Goal: Communication & Community: Share content

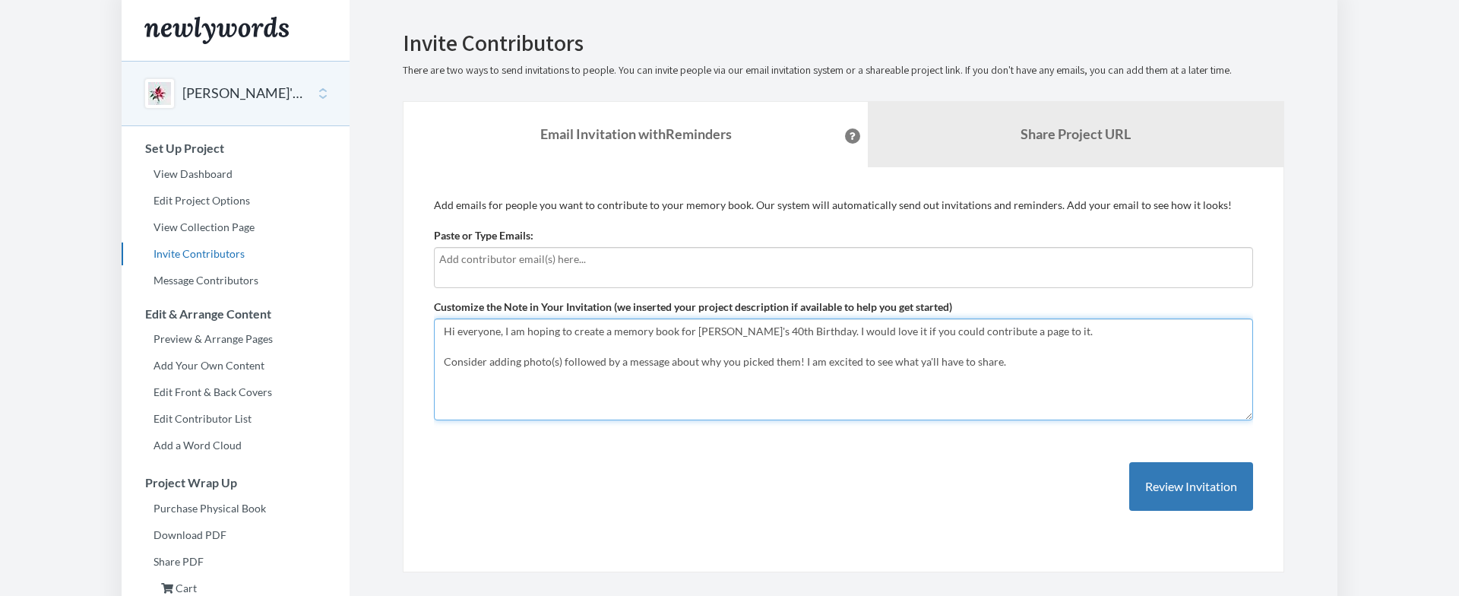
click at [1039, 363] on textarea "Hi everyone, I am hoping to create a memory book for [PERSON_NAME]'s 40th Birth…" at bounding box center [843, 369] width 819 height 102
click at [568, 393] on textarea "Hi everyone, I am hoping to create a memory book for [PERSON_NAME]'s 40th Birth…" at bounding box center [843, 369] width 819 height 102
click at [568, 394] on textarea "Hi everyone, I am hoping to create a memory book for [PERSON_NAME]'s 40th Birth…" at bounding box center [843, 369] width 819 height 102
drag, startPoint x: 571, startPoint y: 394, endPoint x: 563, endPoint y: 393, distance: 7.6
click at [563, 393] on textarea "Hi everyone, I am hoping to create a memory book for [PERSON_NAME]'s 40th Birth…" at bounding box center [843, 369] width 819 height 102
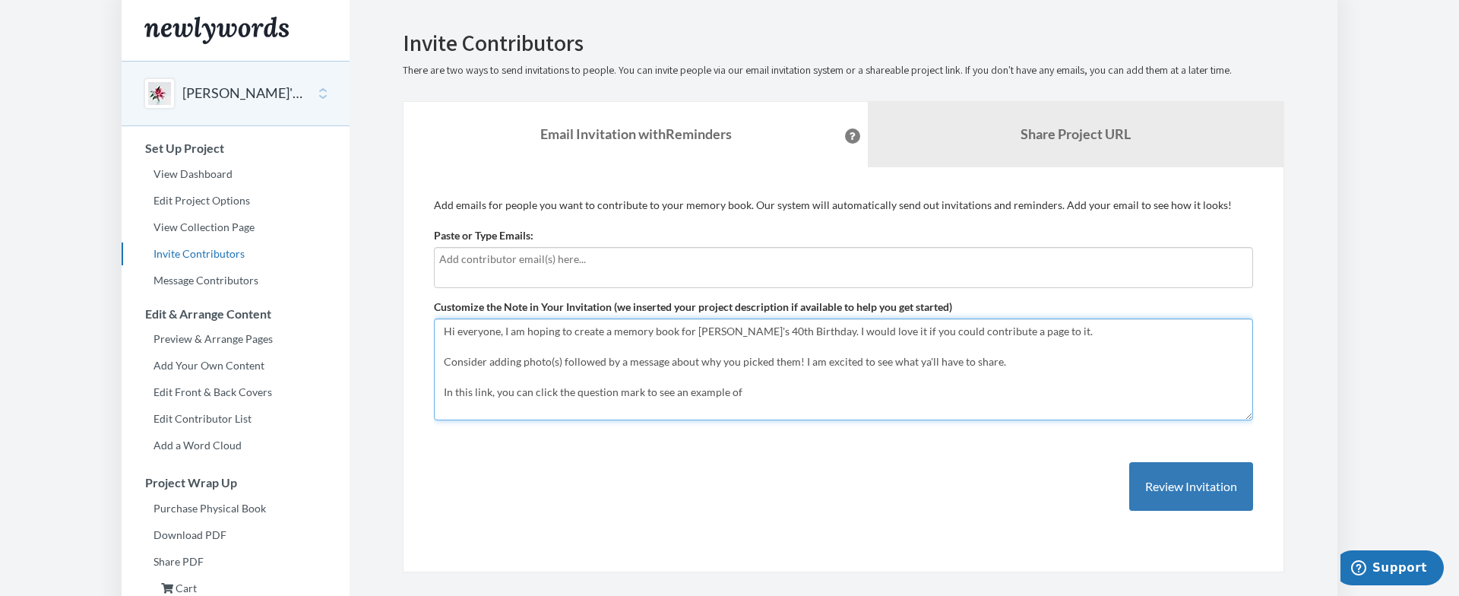
click at [755, 394] on textarea "Hi everyone, I am hoping to create a memory book for [PERSON_NAME]'s 40th Birth…" at bounding box center [843, 369] width 819 height 102
drag, startPoint x: 786, startPoint y: 398, endPoint x: 356, endPoint y: 397, distance: 430.8
click at [356, 397] on section "Emails have been sent! Invite Contributors There are two ways to send invitatio…" at bounding box center [844, 391] width 988 height 782
click at [689, 349] on textarea "Hi everyone, I am hoping to create a memory book for [PERSON_NAME]'s 40th Birth…" at bounding box center [843, 369] width 819 height 102
click at [704, 364] on textarea "Hi everyone, I am hoping to create a memory book for [PERSON_NAME]'s 40th Birth…" at bounding box center [843, 369] width 819 height 102
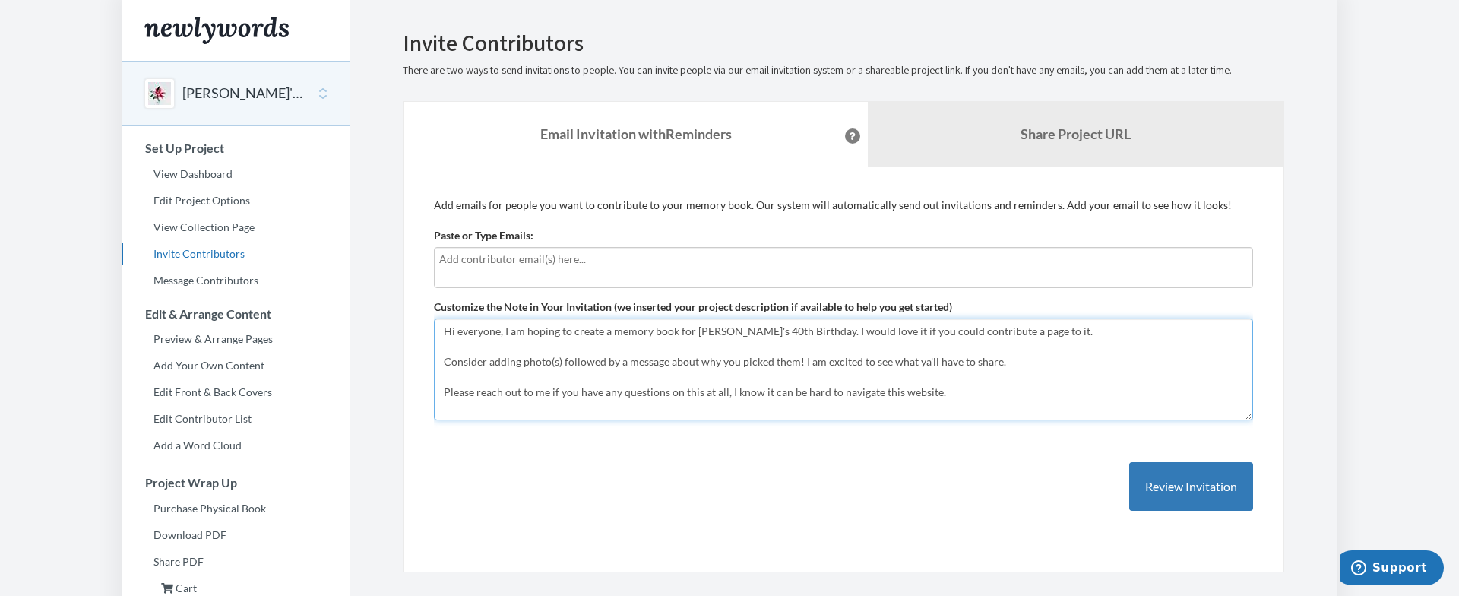
click at [704, 364] on textarea "Hi everyone, I am hoping to create a memory book for [PERSON_NAME]'s 40th Birth…" at bounding box center [843, 369] width 819 height 102
click at [786, 363] on textarea "Hi everyone, I am hoping to create a memory book for [PERSON_NAME]'s 40th Birth…" at bounding box center [843, 369] width 819 height 102
type textarea "Hi everyone, I am hoping to create a memory book for [PERSON_NAME]'s 40th Birth…"
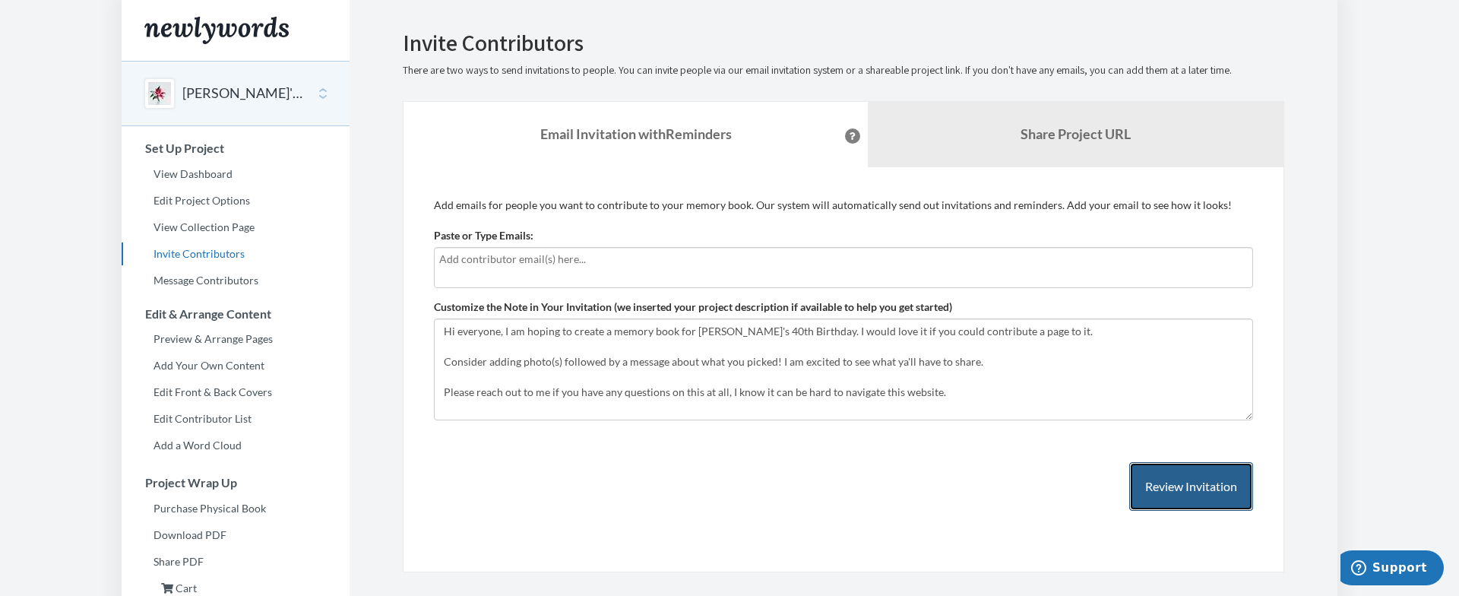
click at [1149, 473] on button "Review Invitation" at bounding box center [1191, 486] width 124 height 49
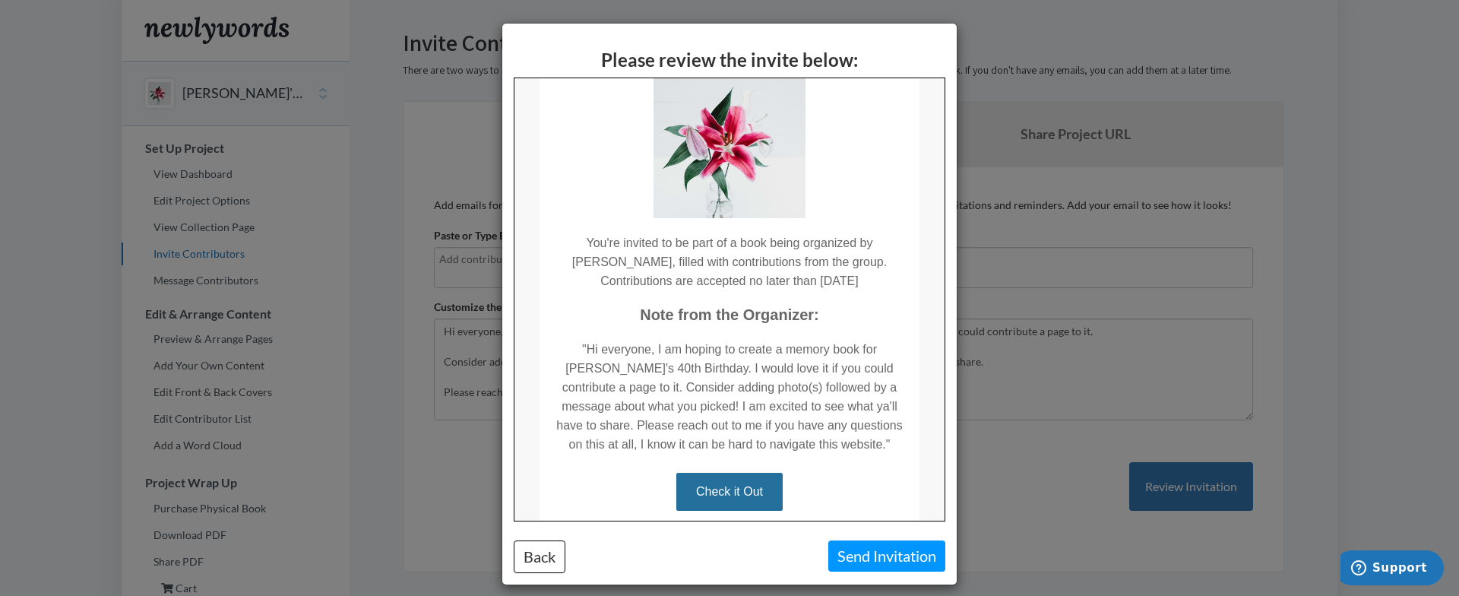
scroll to position [232, 0]
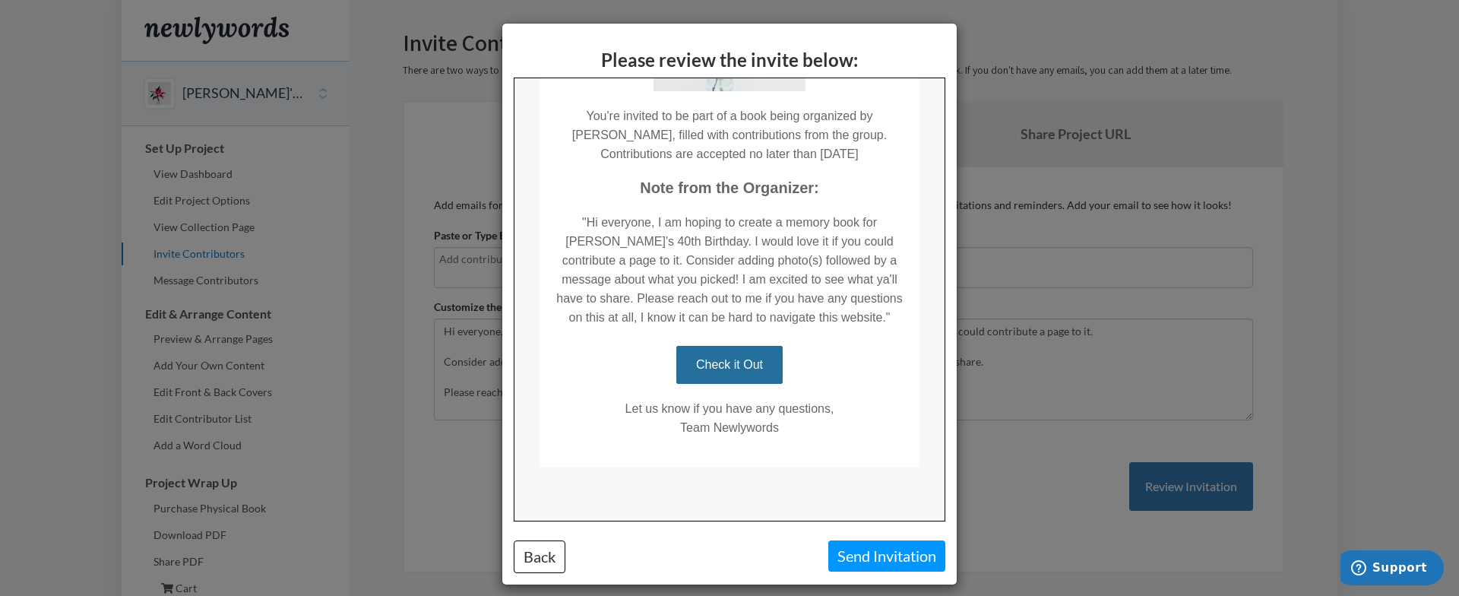
click at [832, 286] on td ""Hi everyone, I am hoping to create a memory book for [PERSON_NAME]'s 40th Birt…" at bounding box center [729, 261] width 380 height 129
click at [1071, 322] on div "Please review the invite below: Back Send Invitation" at bounding box center [729, 298] width 1459 height 596
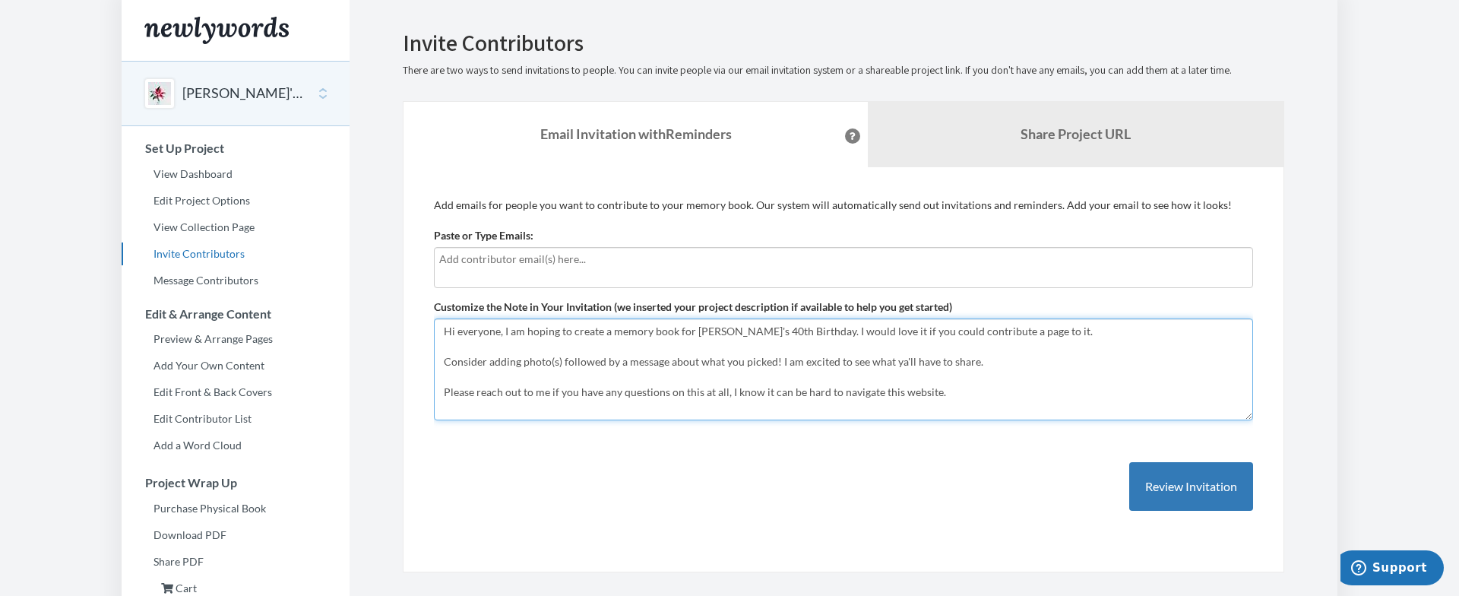
click at [833, 384] on textarea "Hi everyone, I am hoping to create a memory book for [PERSON_NAME]'s 40th Birth…" at bounding box center [843, 369] width 819 height 102
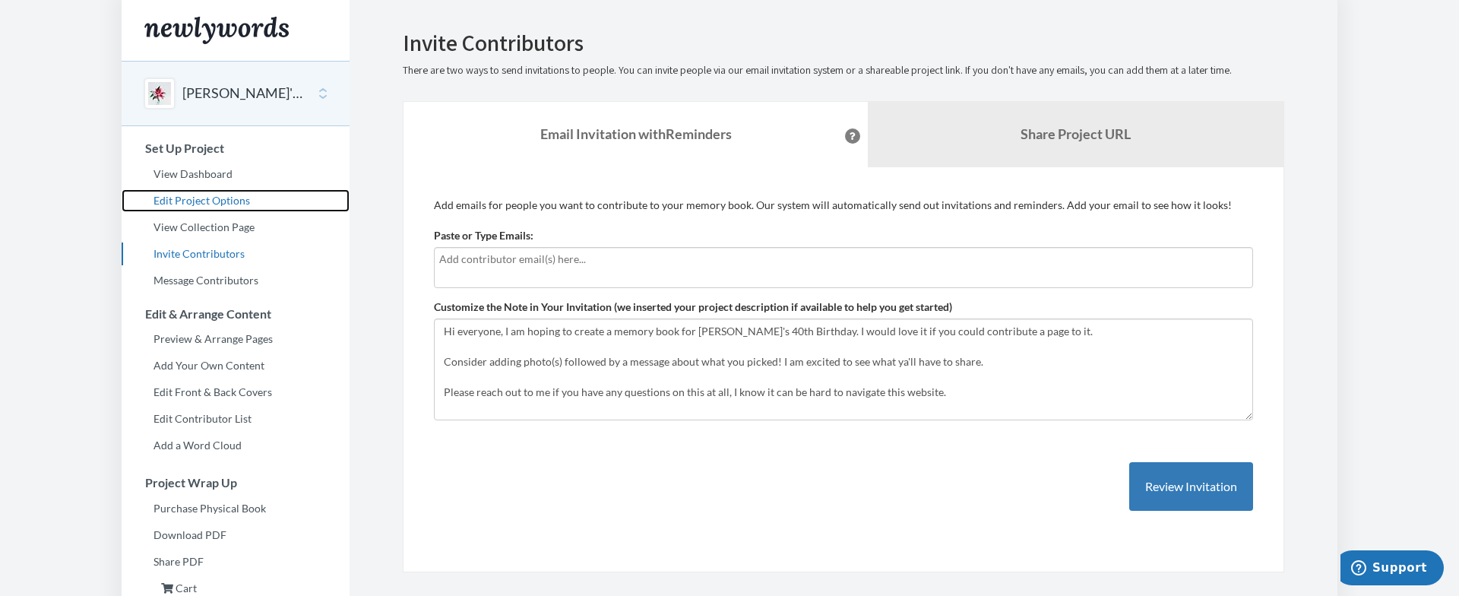
click at [232, 202] on link "Edit Project Options" at bounding box center [236, 200] width 228 height 23
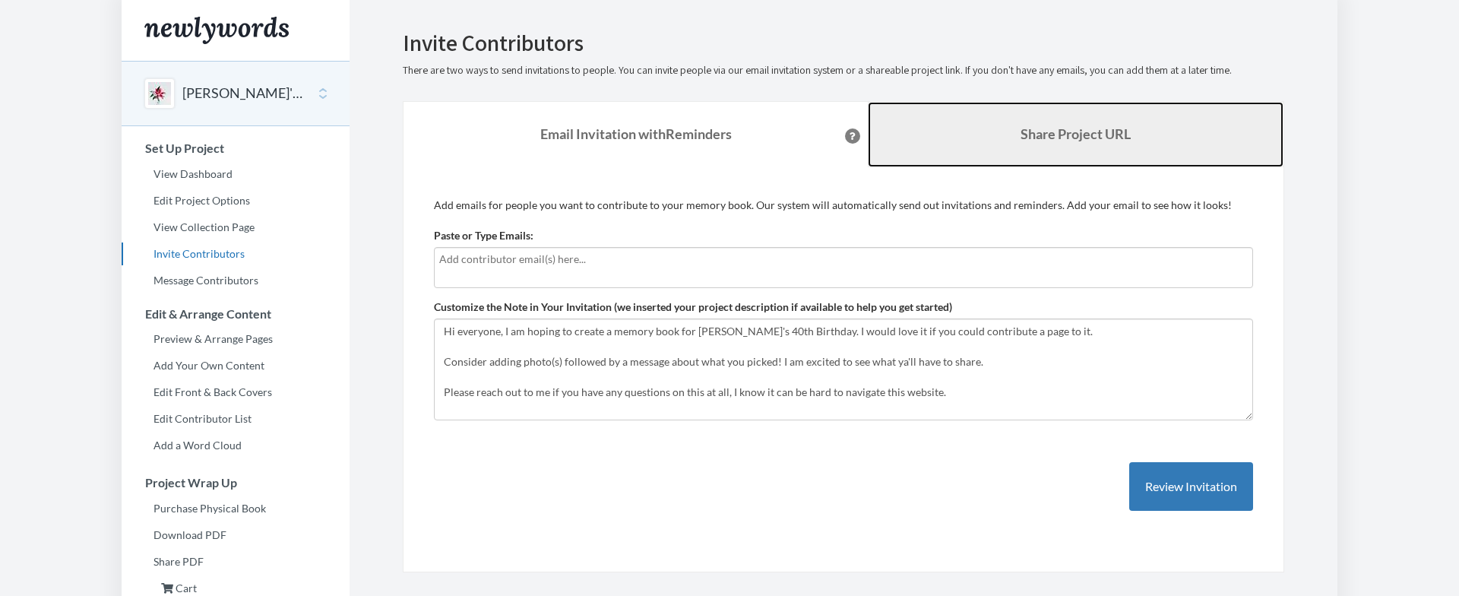
click at [1101, 149] on link "Share Project URL" at bounding box center [1076, 134] width 416 height 65
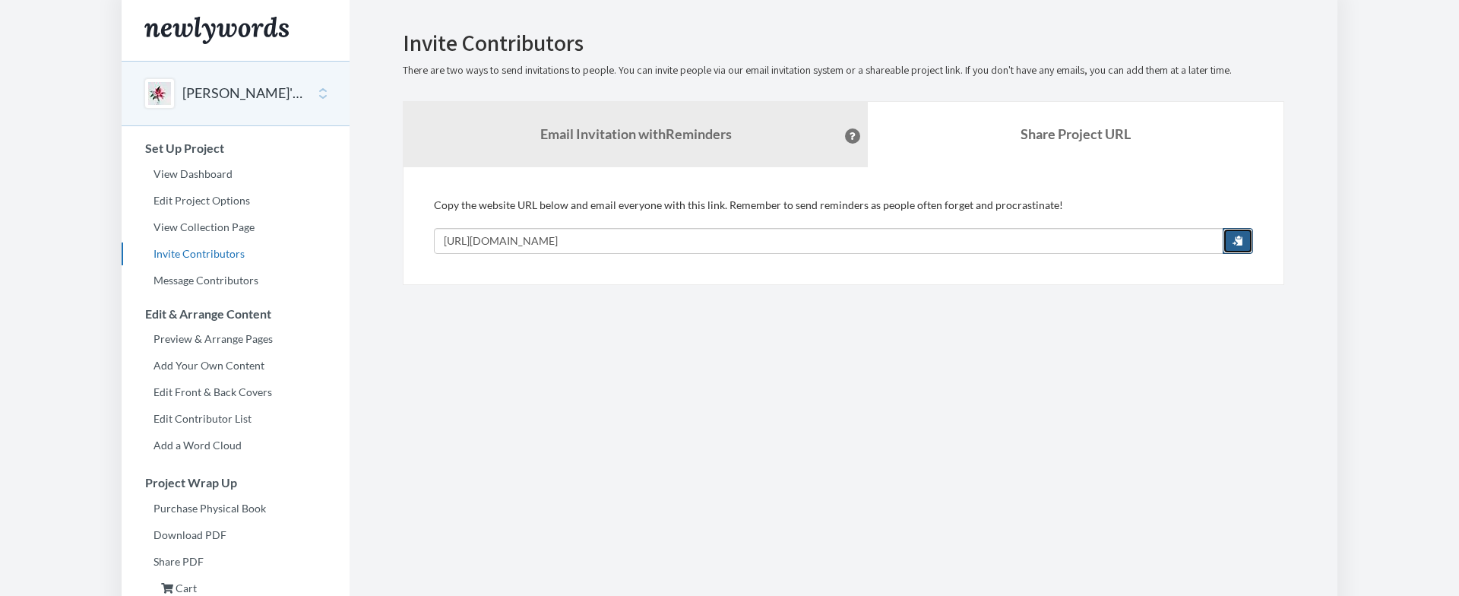
click at [1237, 236] on span "button" at bounding box center [1237, 240] width 11 height 11
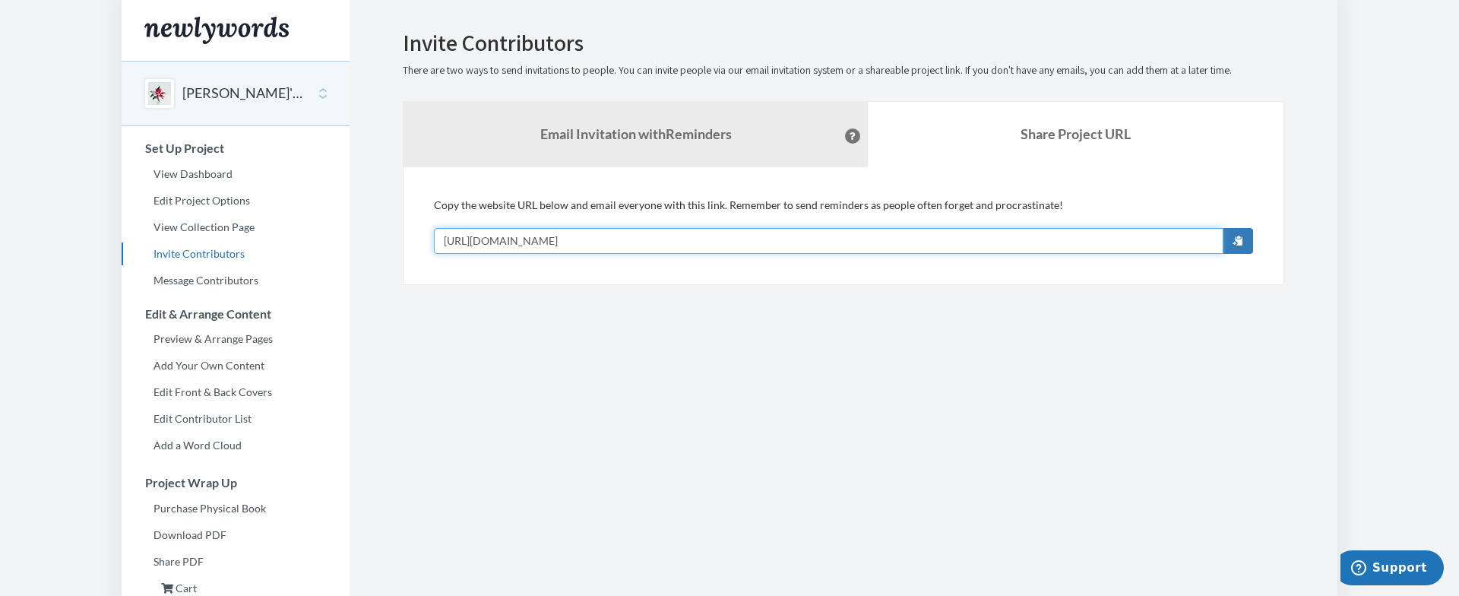
click at [923, 237] on input "[URL][DOMAIN_NAME]" at bounding box center [828, 241] width 789 height 26
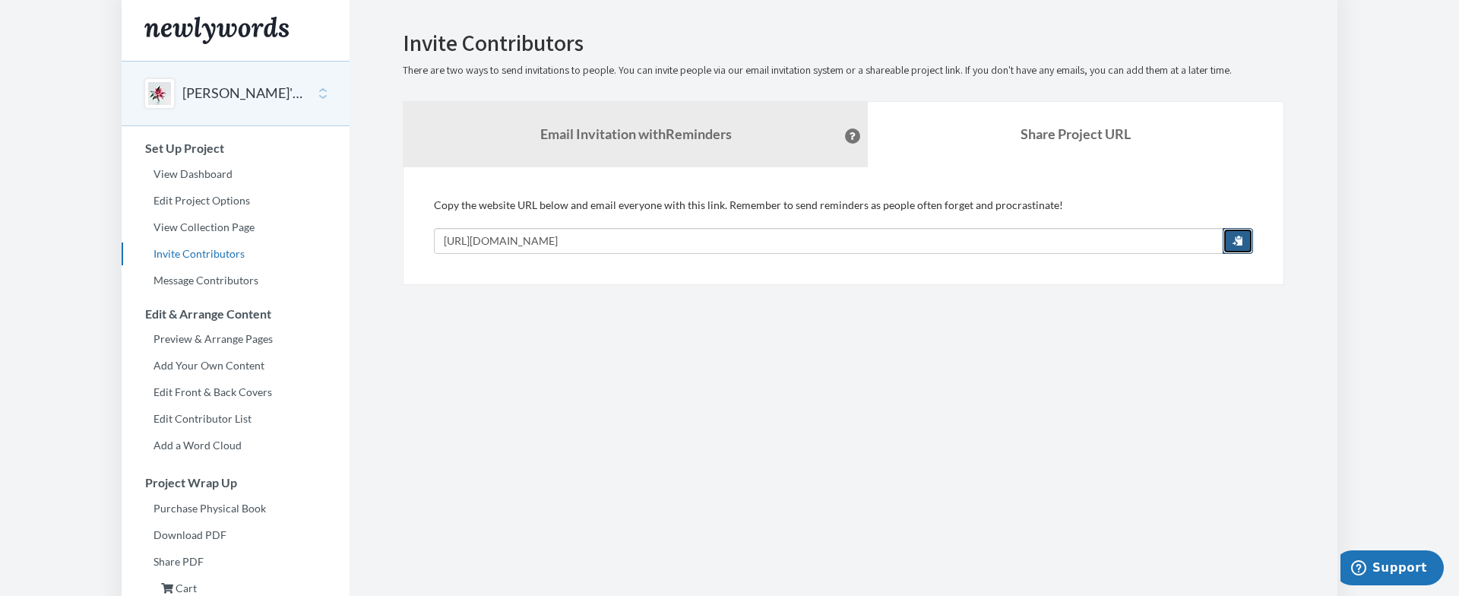
click at [1239, 245] on button "button" at bounding box center [1238, 241] width 30 height 26
click at [1235, 235] on span "button" at bounding box center [1237, 240] width 11 height 11
click at [1239, 238] on span "button" at bounding box center [1237, 240] width 11 height 11
click at [1245, 240] on button "button" at bounding box center [1238, 241] width 30 height 26
